Goal: Information Seeking & Learning: Learn about a topic

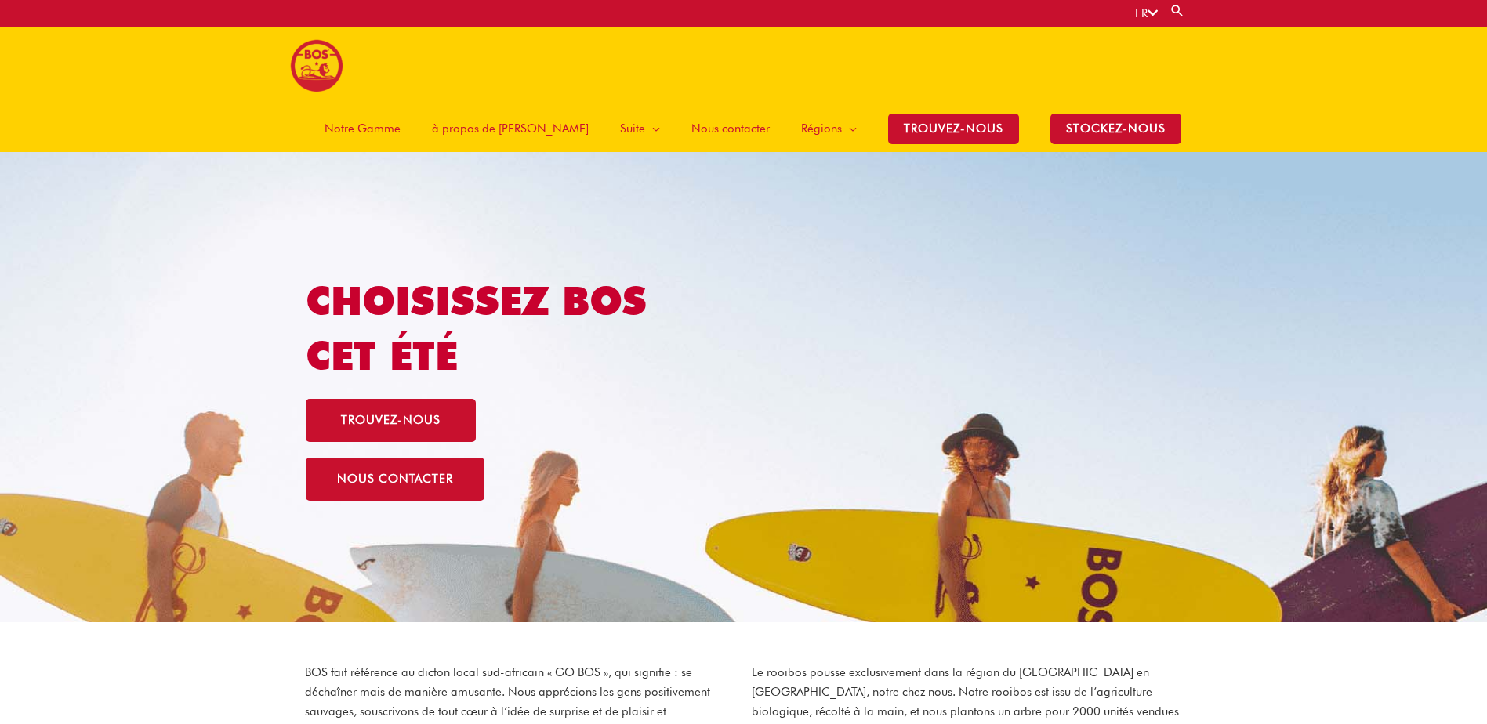
click at [1089, 306] on div "Choisissez BOS cet été trouvez-nous nous contacter" at bounding box center [743, 387] width 875 height 470
click at [671, 274] on h1 "Choisissez BOS cet été" at bounding box center [504, 329] width 396 height 110
click at [401, 105] on span "Notre Gamme" at bounding box center [362, 128] width 76 height 47
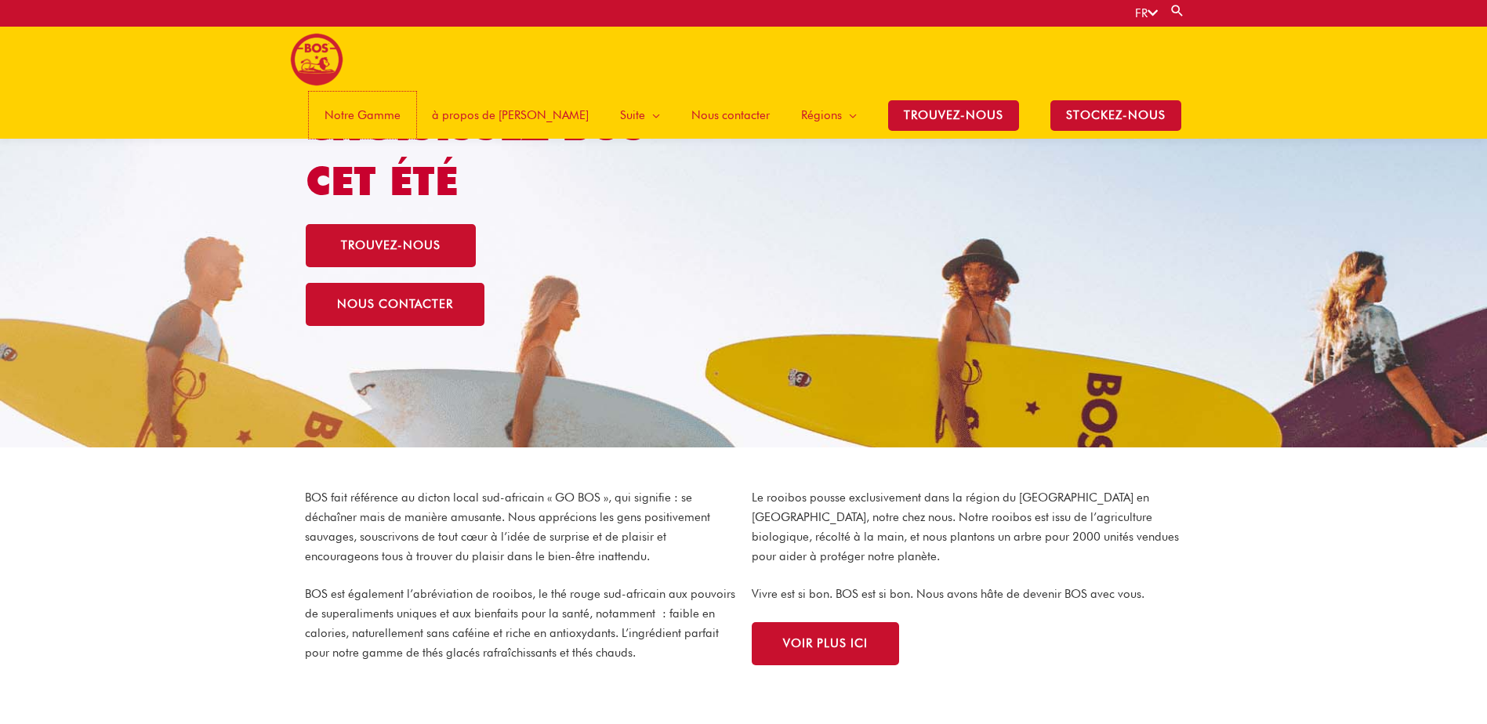
scroll to position [227, 0]
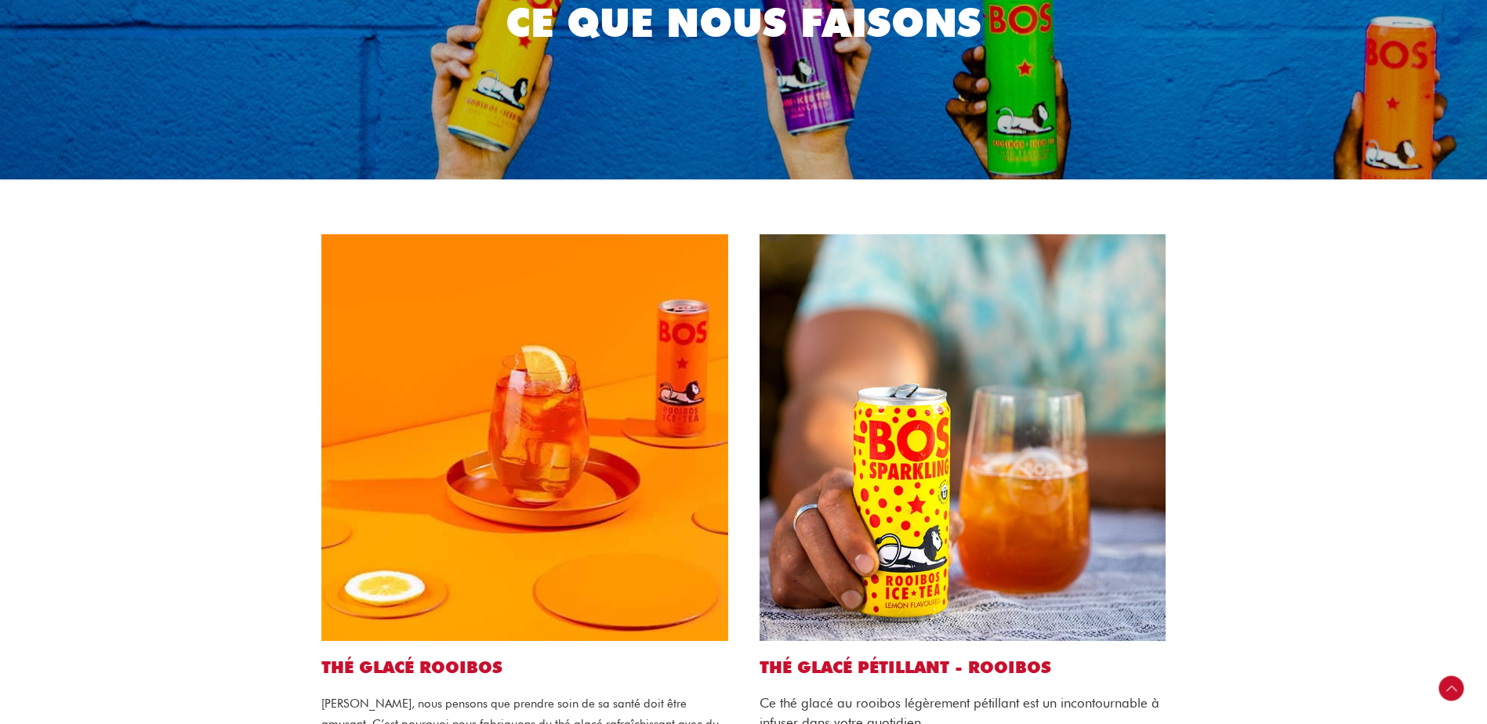
scroll to position [314, 0]
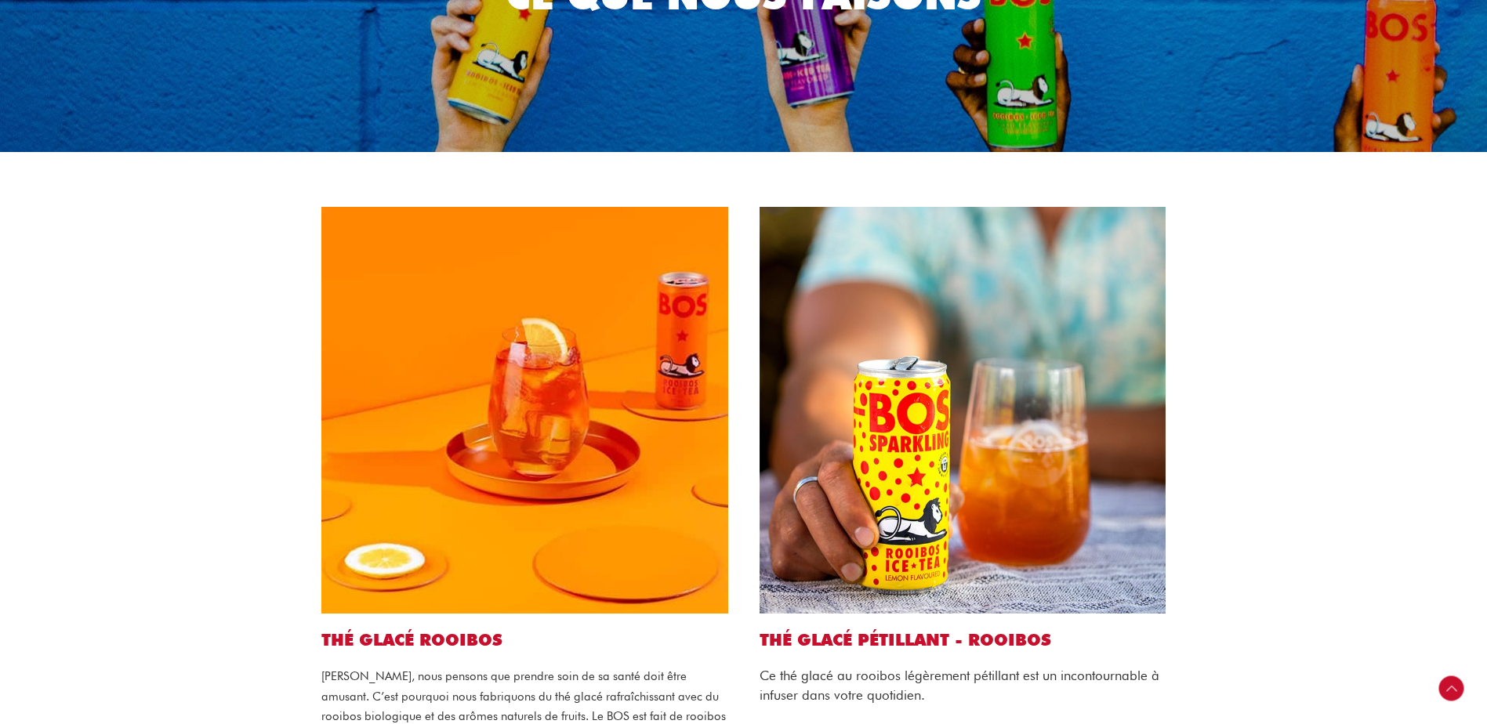
click at [886, 630] on link "THÉ GLACÉ PÉTILLANT - ROOIBOS" at bounding box center [905, 640] width 292 height 20
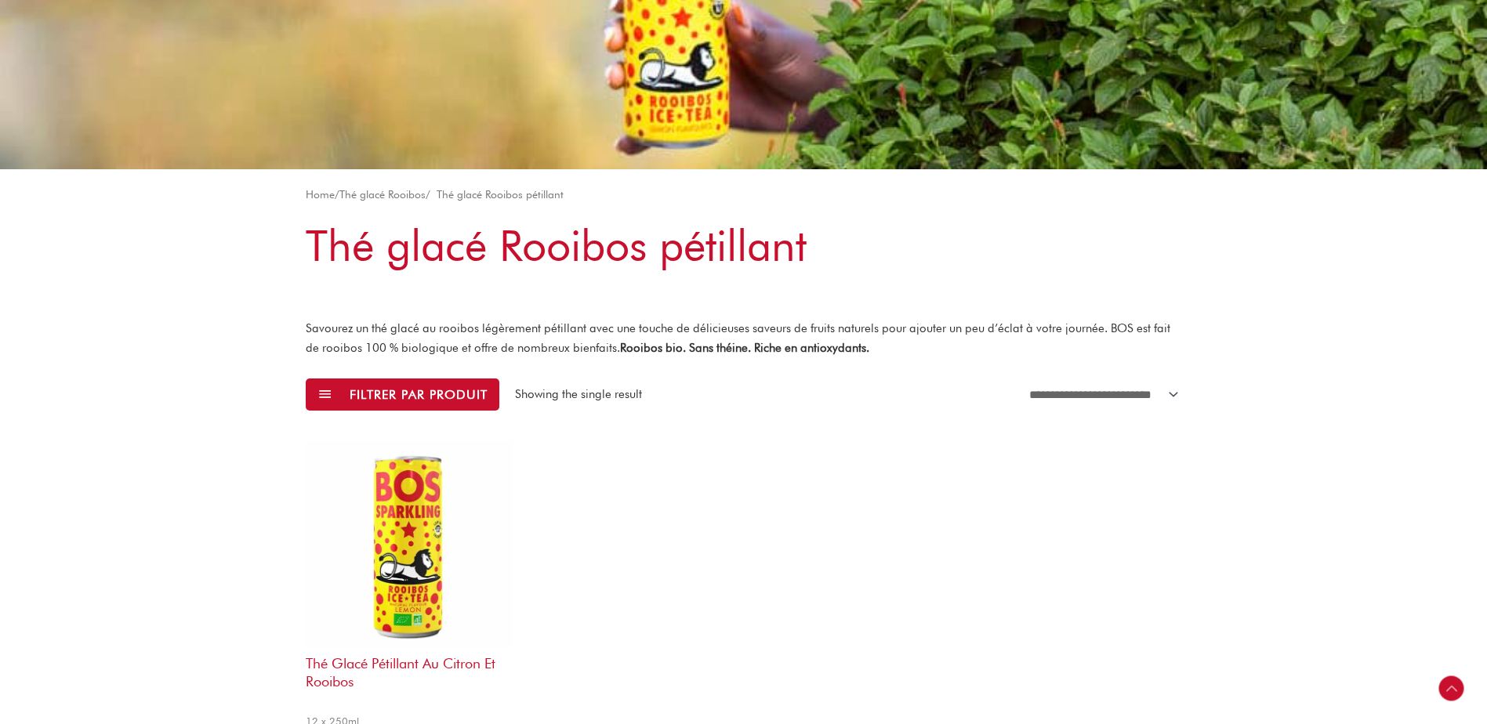
scroll to position [235, 0]
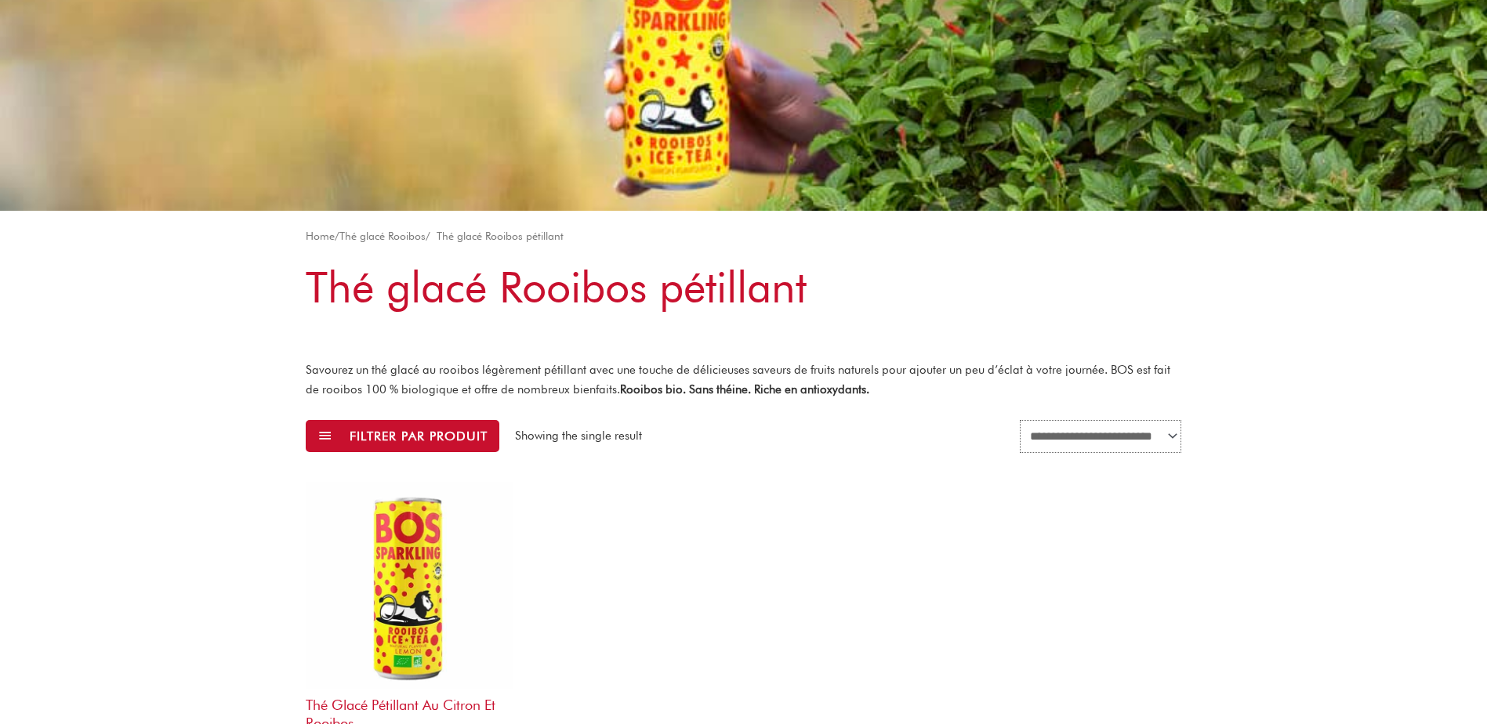
click at [1167, 420] on select "**********" at bounding box center [1100, 436] width 161 height 33
click at [922, 419] on div "**********" at bounding box center [743, 547] width 875 height 641
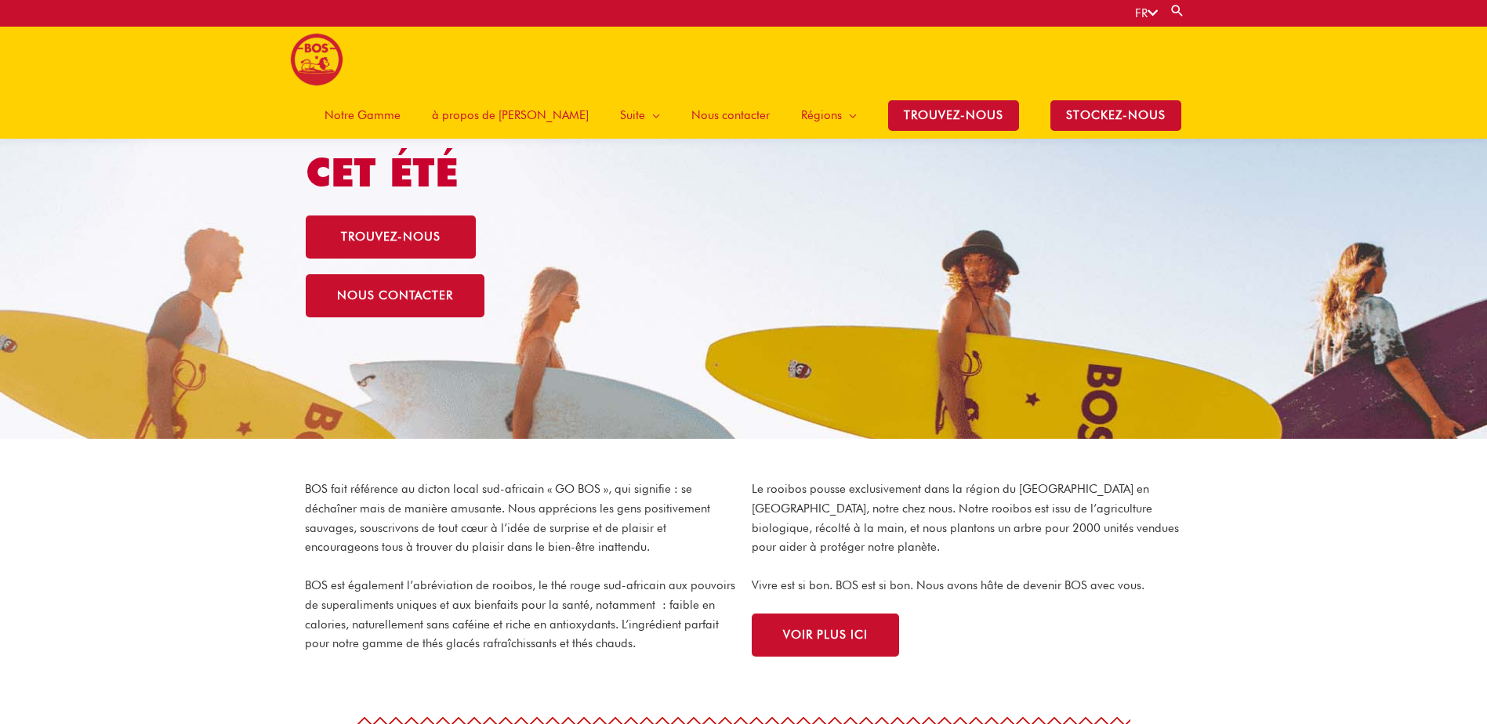
scroll to position [227, 0]
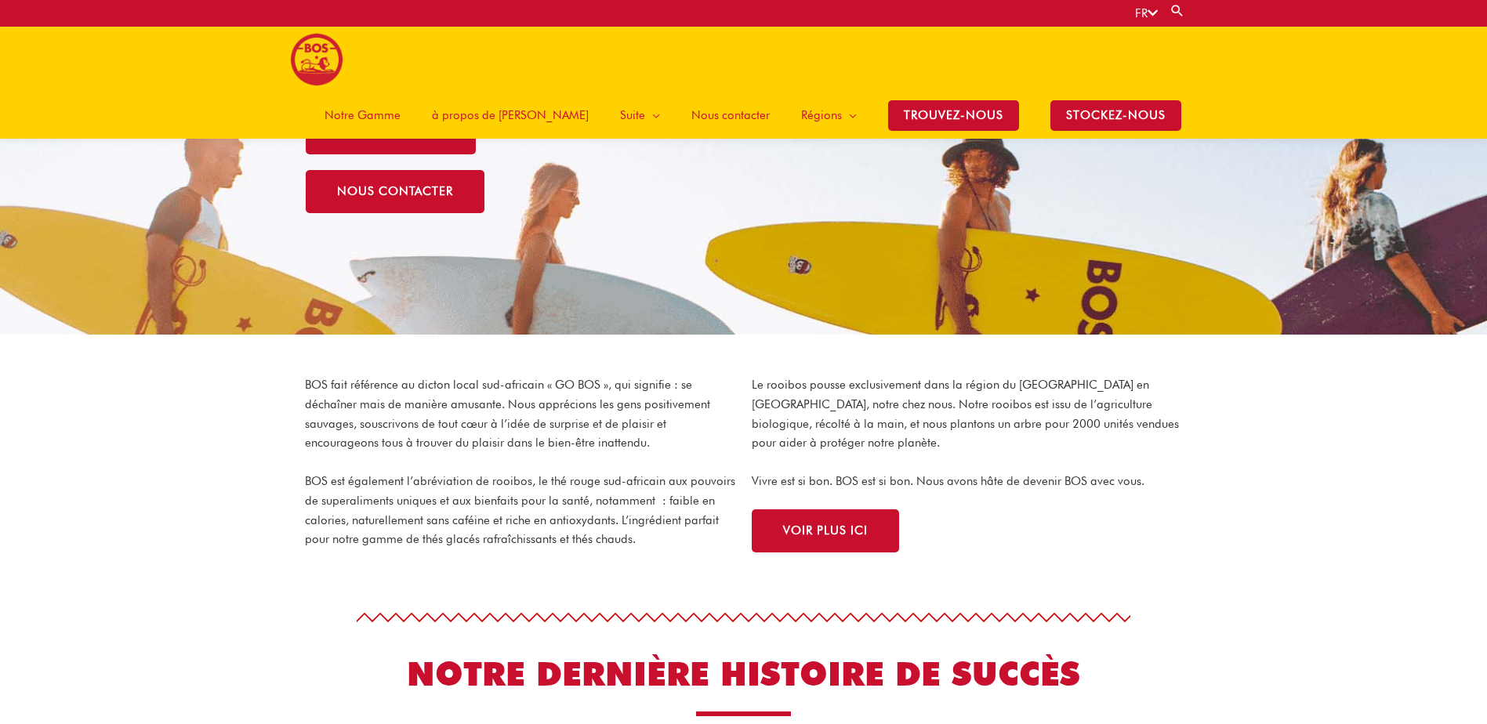
click at [535, 92] on span "à propos de [PERSON_NAME]" at bounding box center [510, 115] width 157 height 47
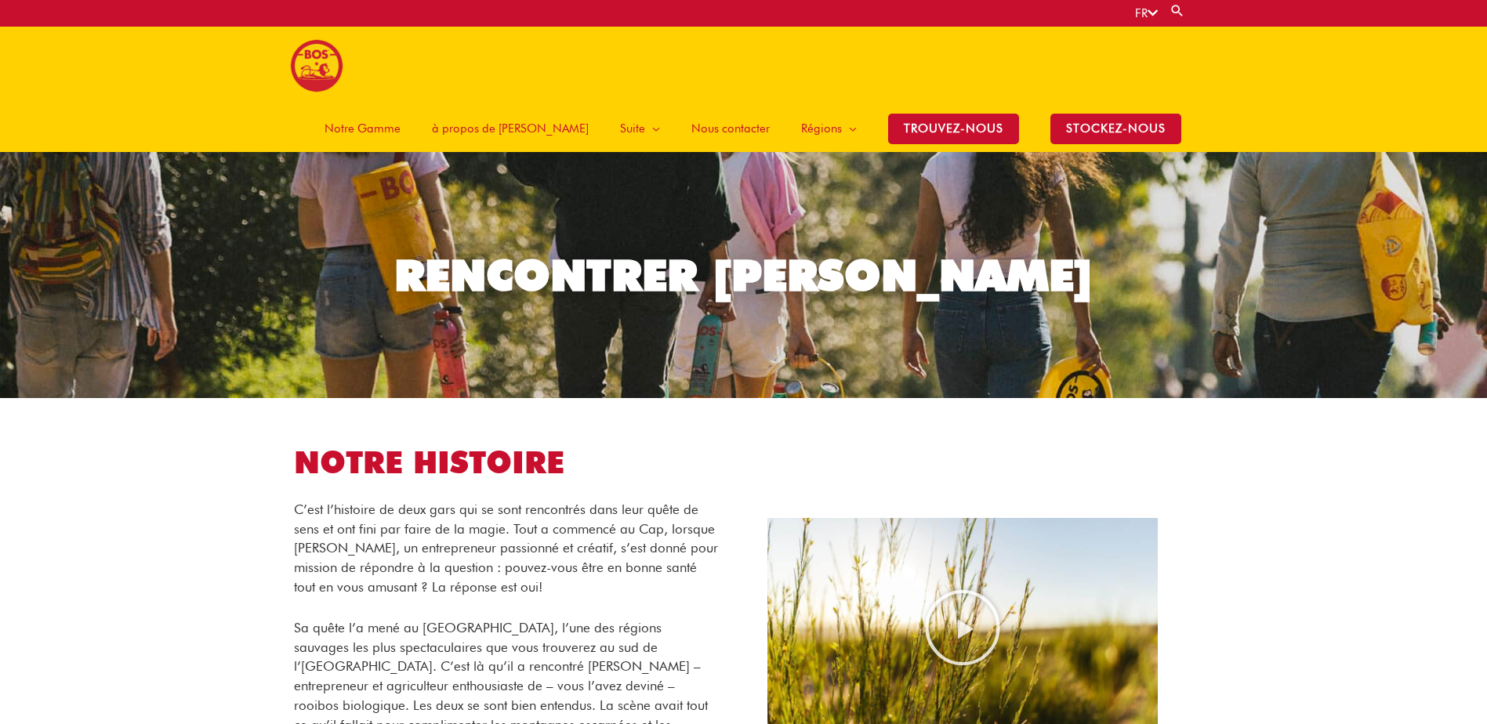
click at [401, 105] on span "Notre Gamme" at bounding box center [362, 128] width 76 height 47
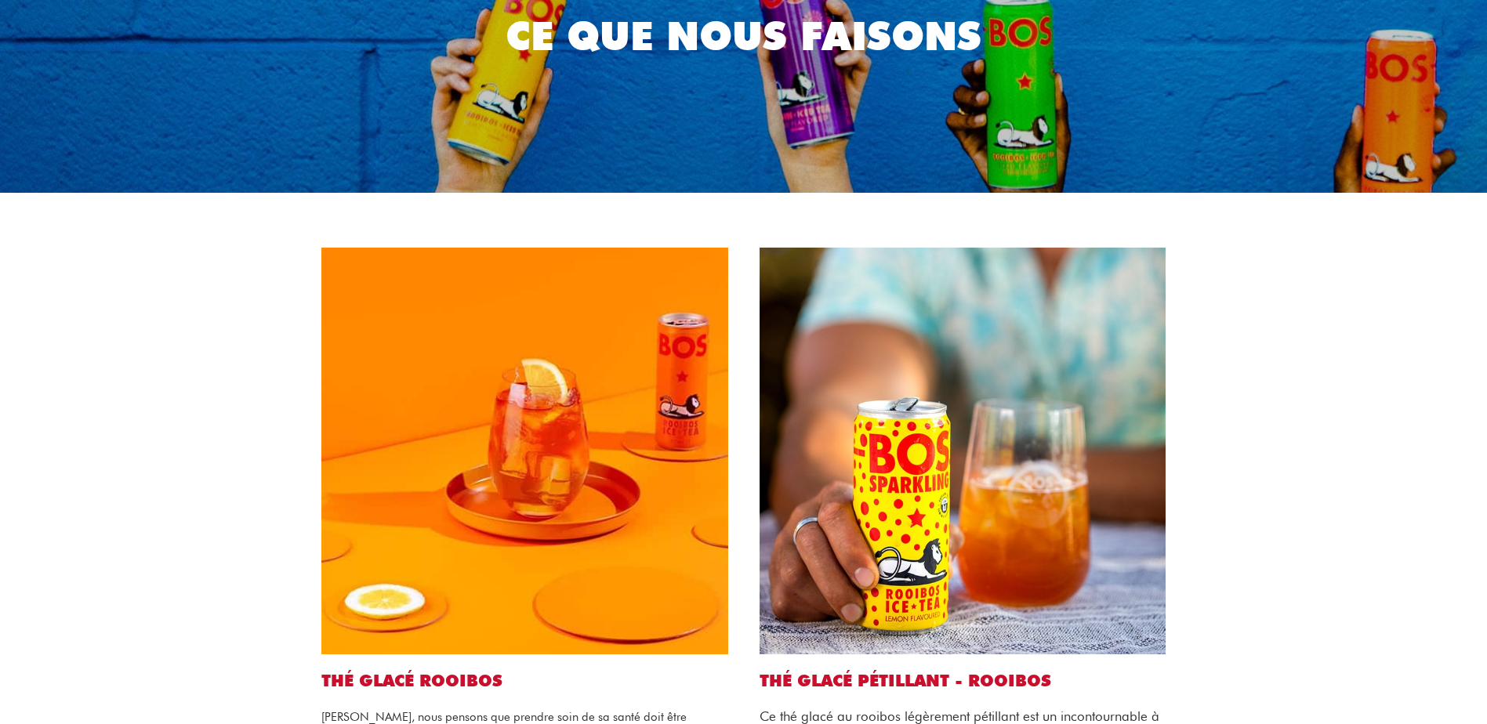
scroll to position [78, 0]
